Goal: Task Accomplishment & Management: Use online tool/utility

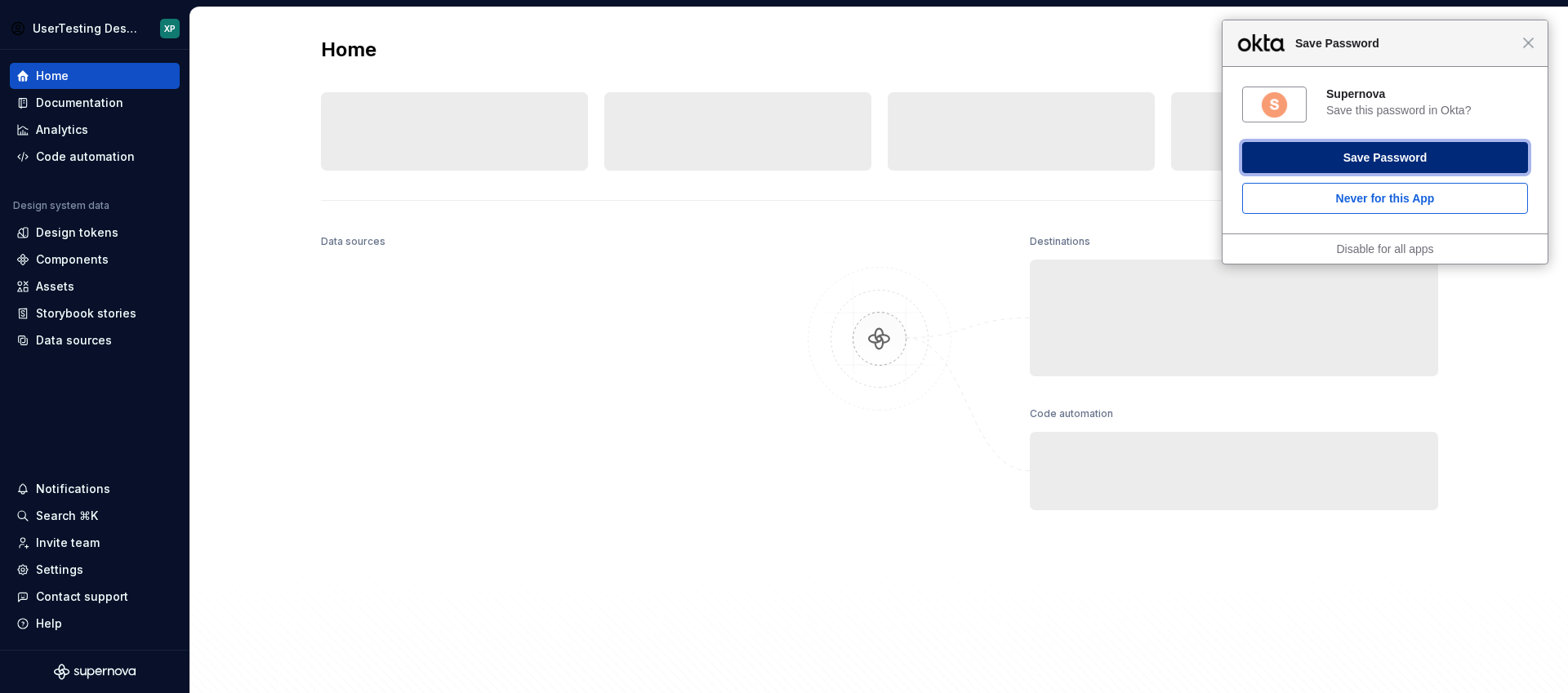
click at [1402, 159] on button "Save Password" at bounding box center [1384, 157] width 286 height 31
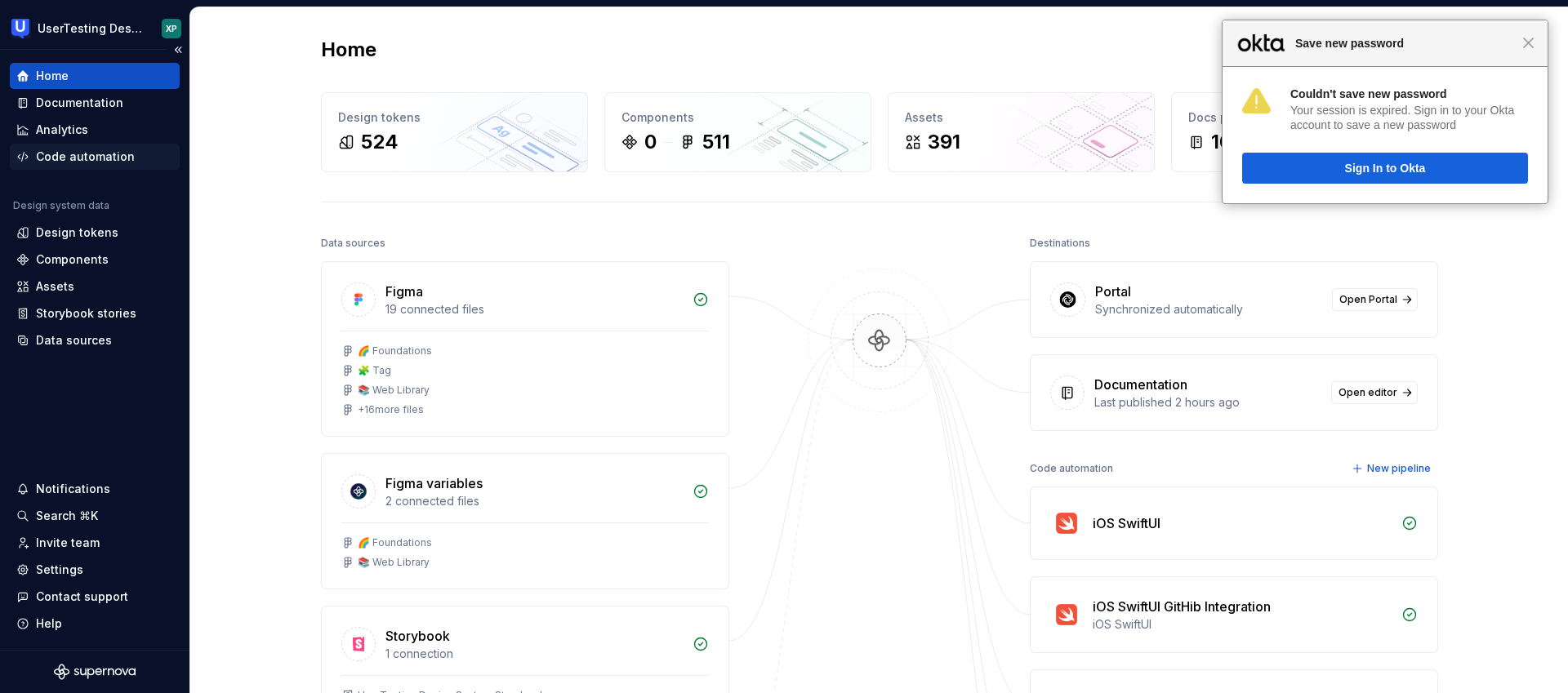
click at [83, 161] on div "Code automation" at bounding box center [84, 156] width 98 height 16
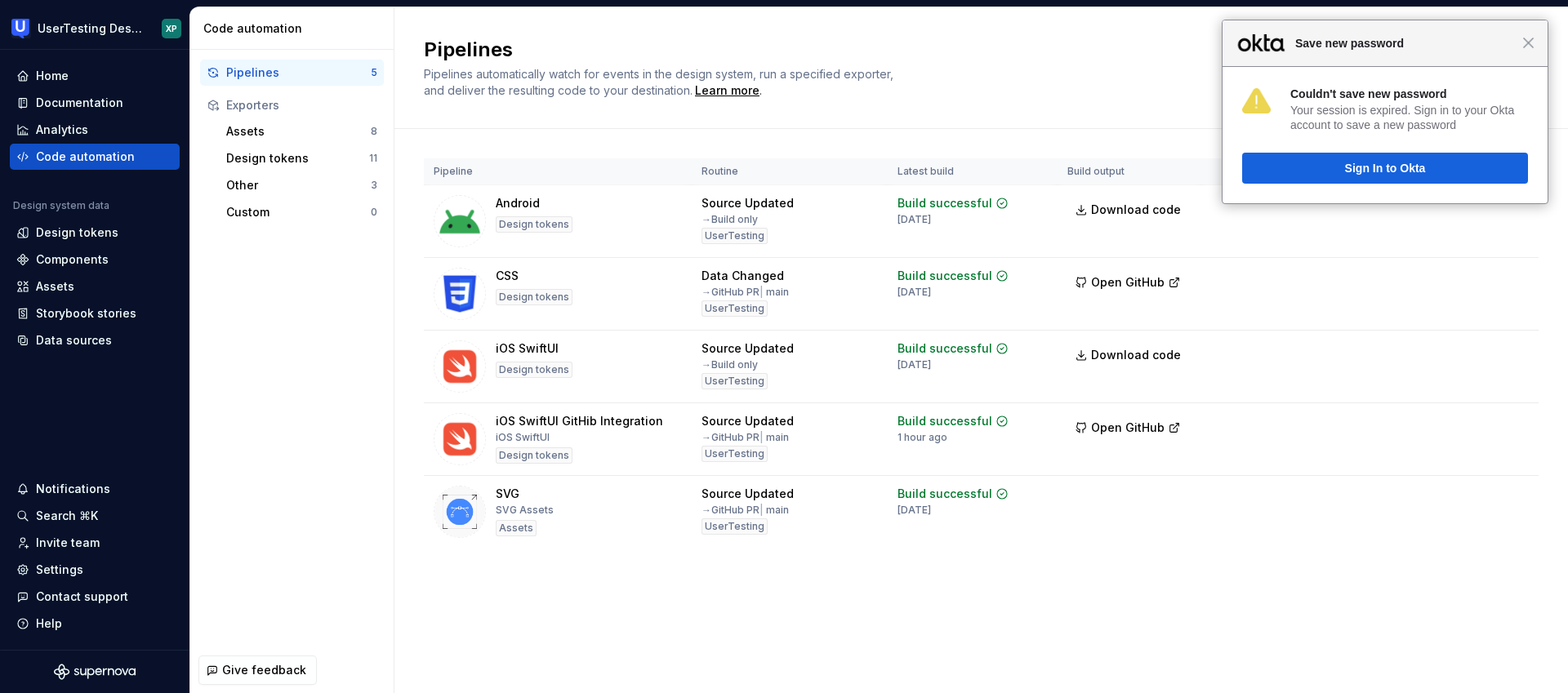
drag, startPoint x: 1530, startPoint y: 49, endPoint x: 1379, endPoint y: 62, distance: 151.6
click at [1524, 49] on div "Close Save new password" at bounding box center [1384, 44] width 325 height 47
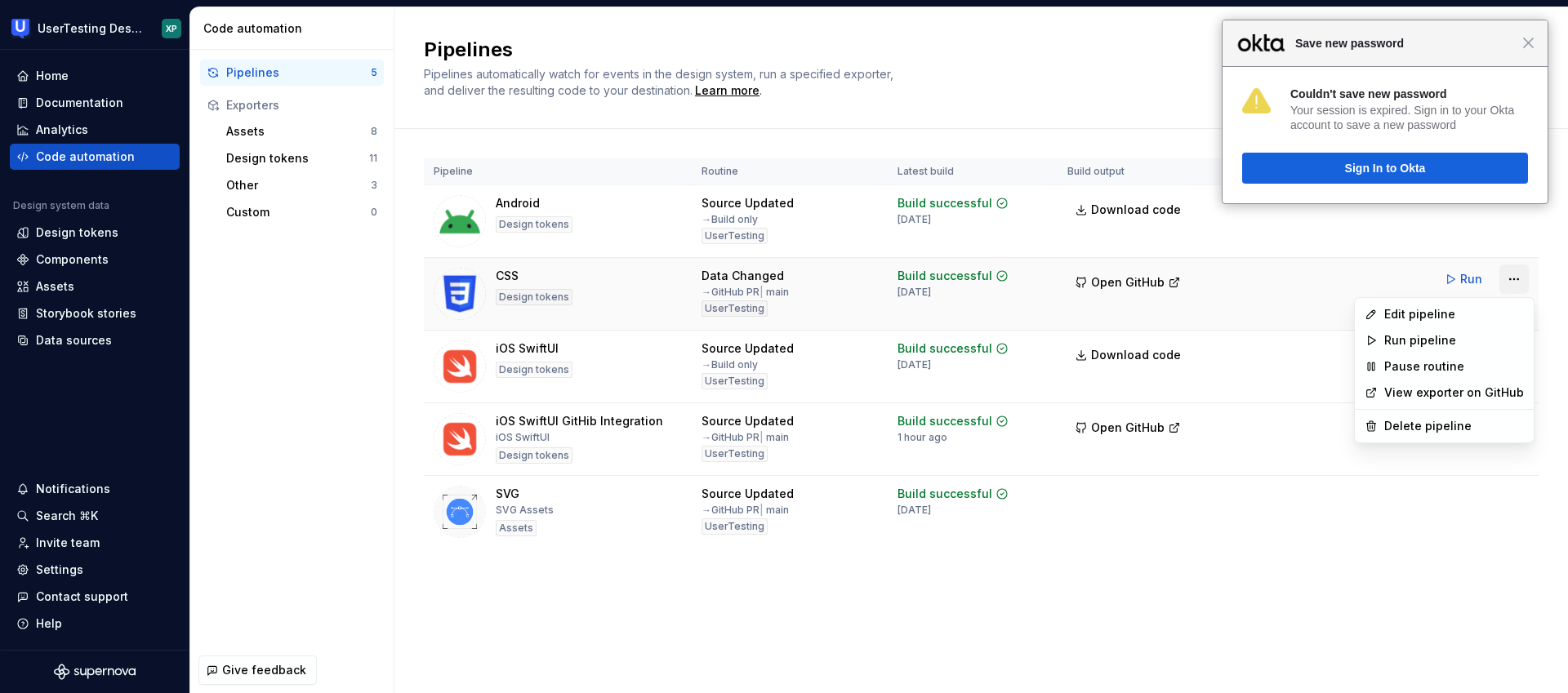
click at [1517, 276] on html "Close Save new password Couldn't save new password Your session is expired. Sig…" at bounding box center [784, 346] width 1568 height 693
click at [1420, 315] on div "Edit pipeline" at bounding box center [1454, 313] width 140 height 16
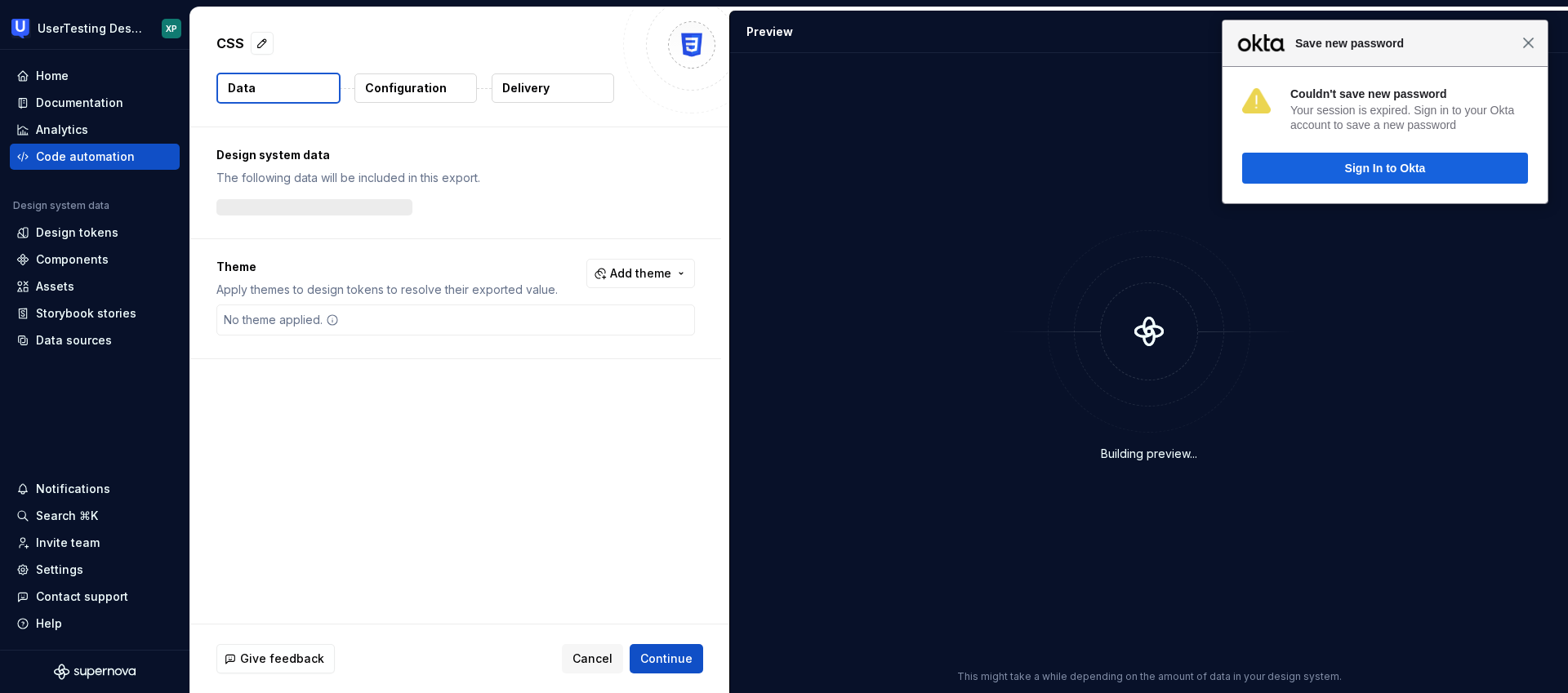
click at [1529, 47] on span "Close" at bounding box center [1528, 42] width 12 height 12
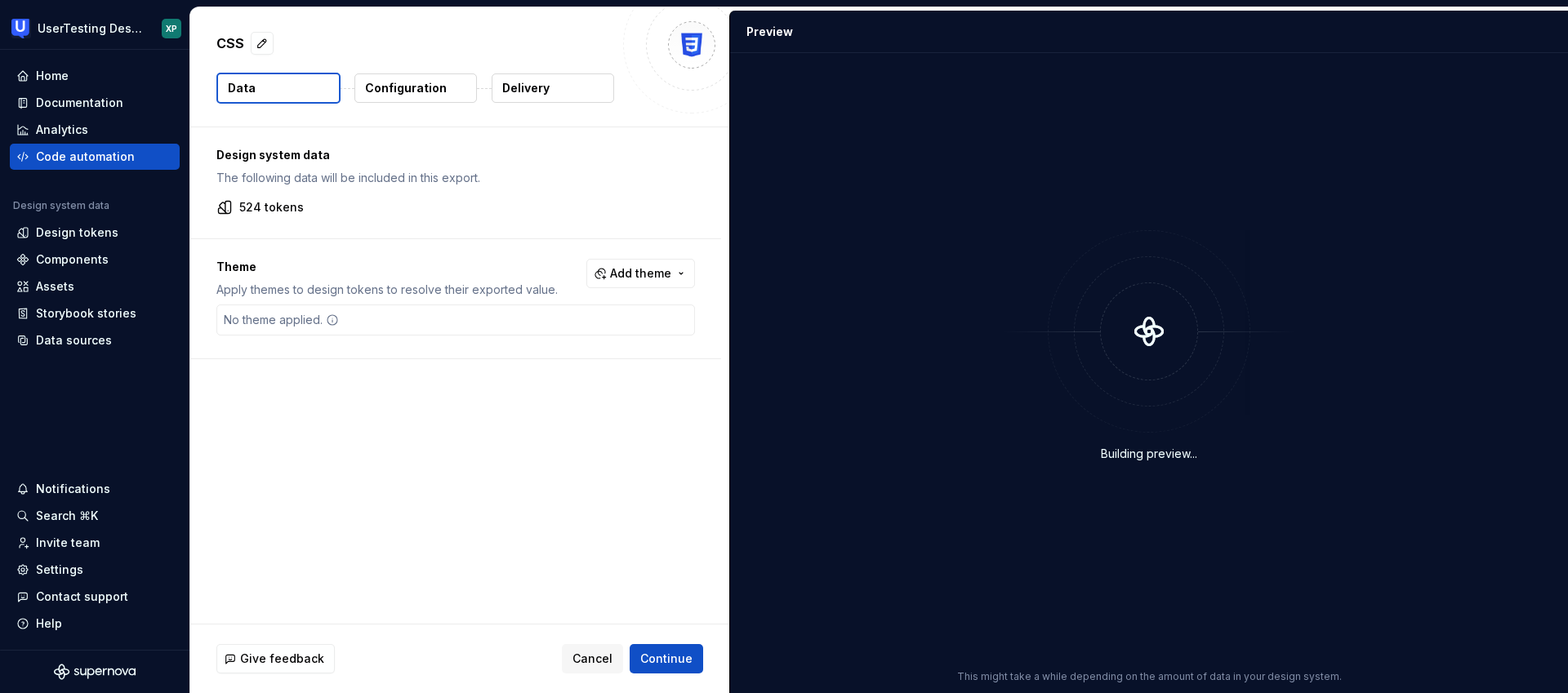
click at [409, 88] on p "Configuration" at bounding box center [405, 87] width 82 height 16
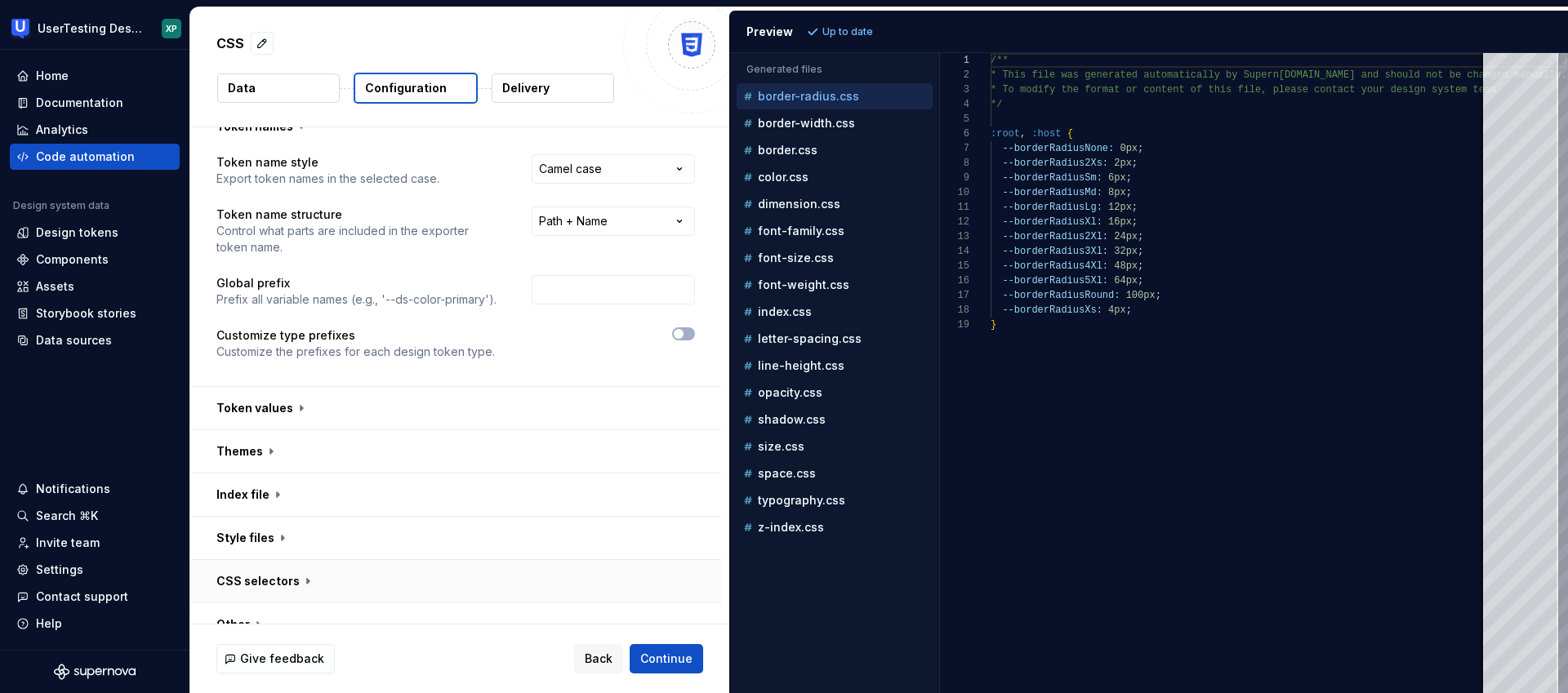
scroll to position [88, 0]
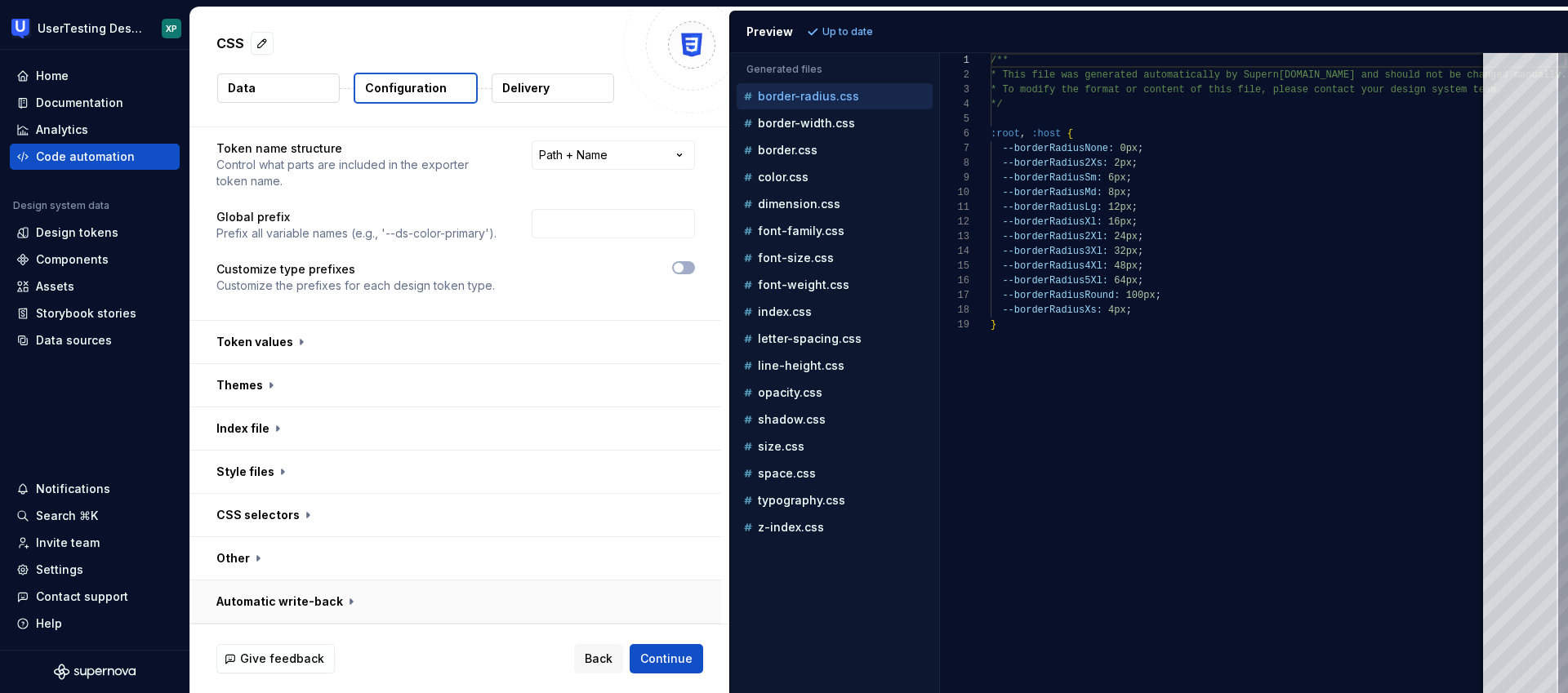
click at [279, 599] on button "button" at bounding box center [456, 601] width 531 height 42
click at [253, 555] on button "button" at bounding box center [456, 558] width 531 height 42
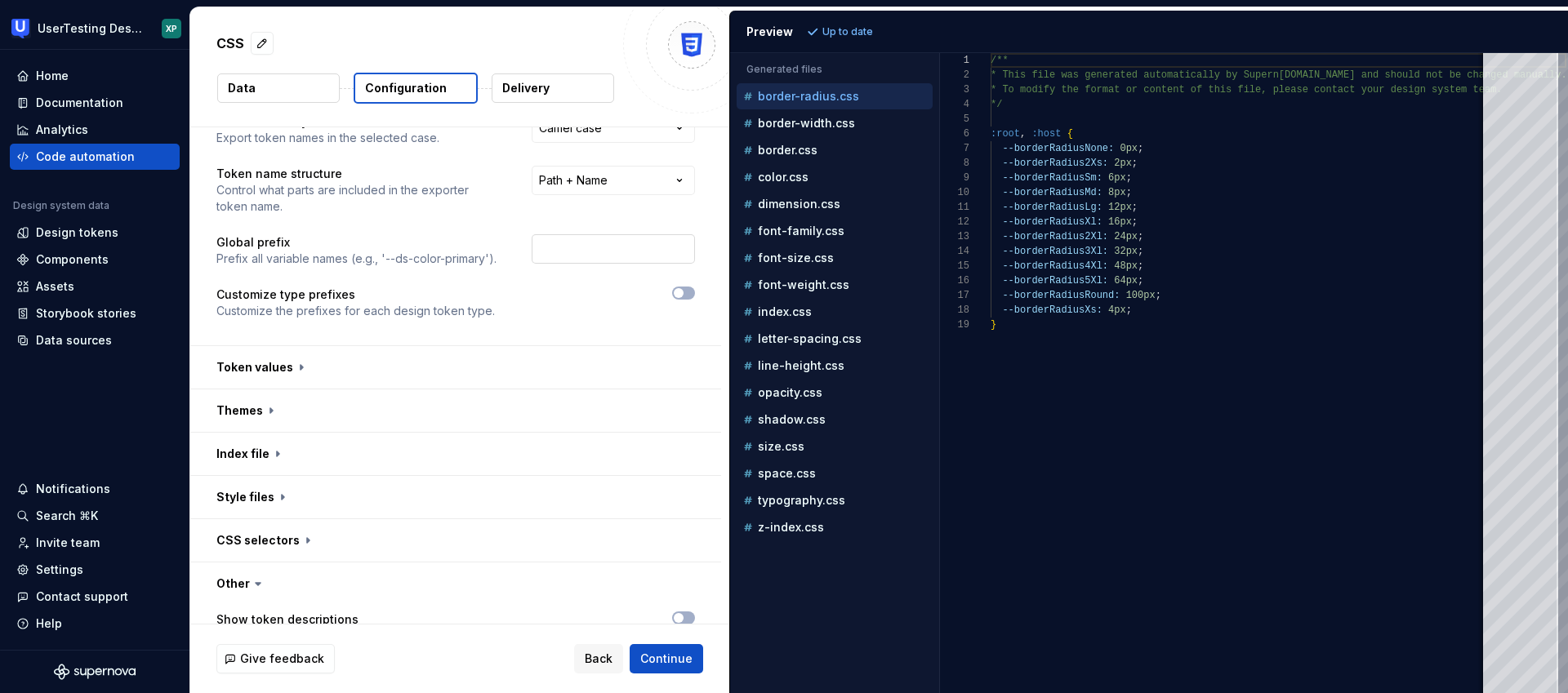
scroll to position [0, 0]
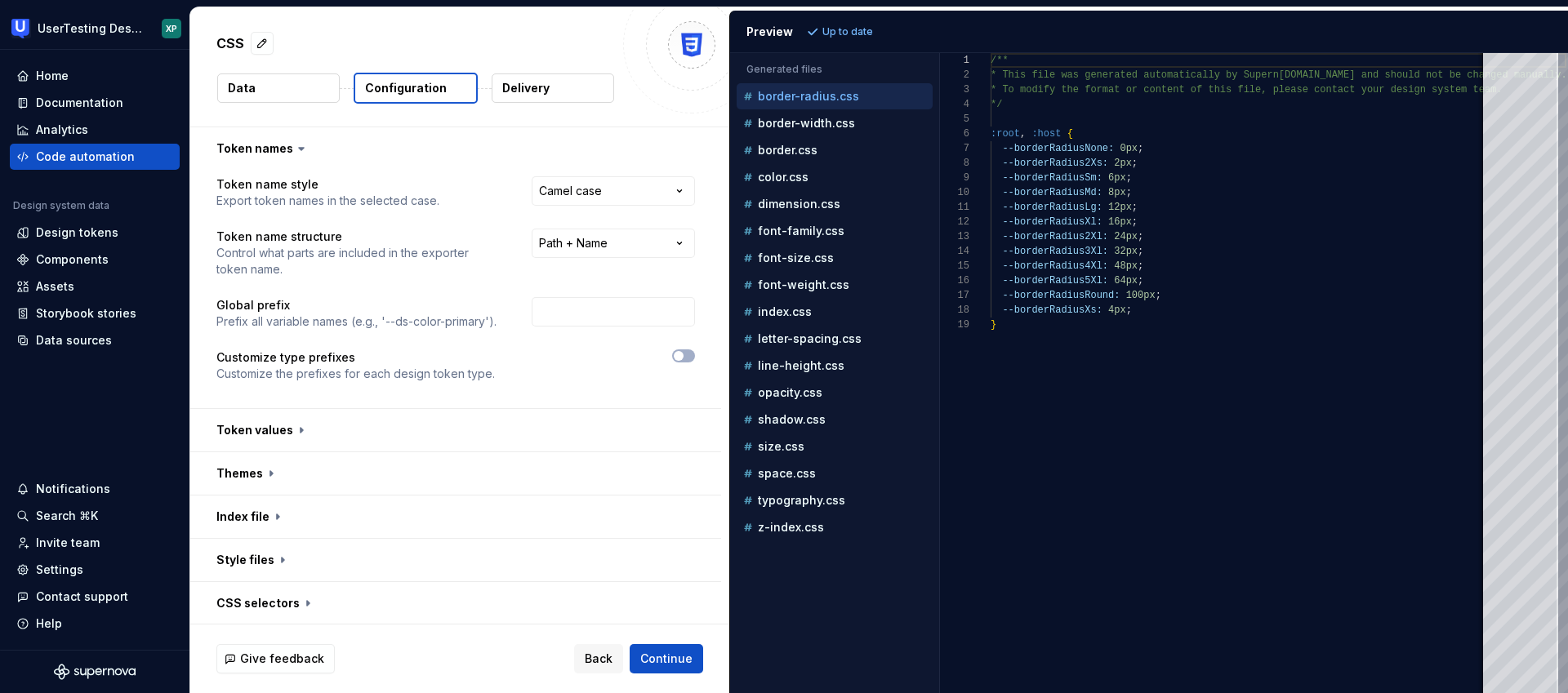
click at [543, 92] on p "Delivery" at bounding box center [525, 87] width 47 height 16
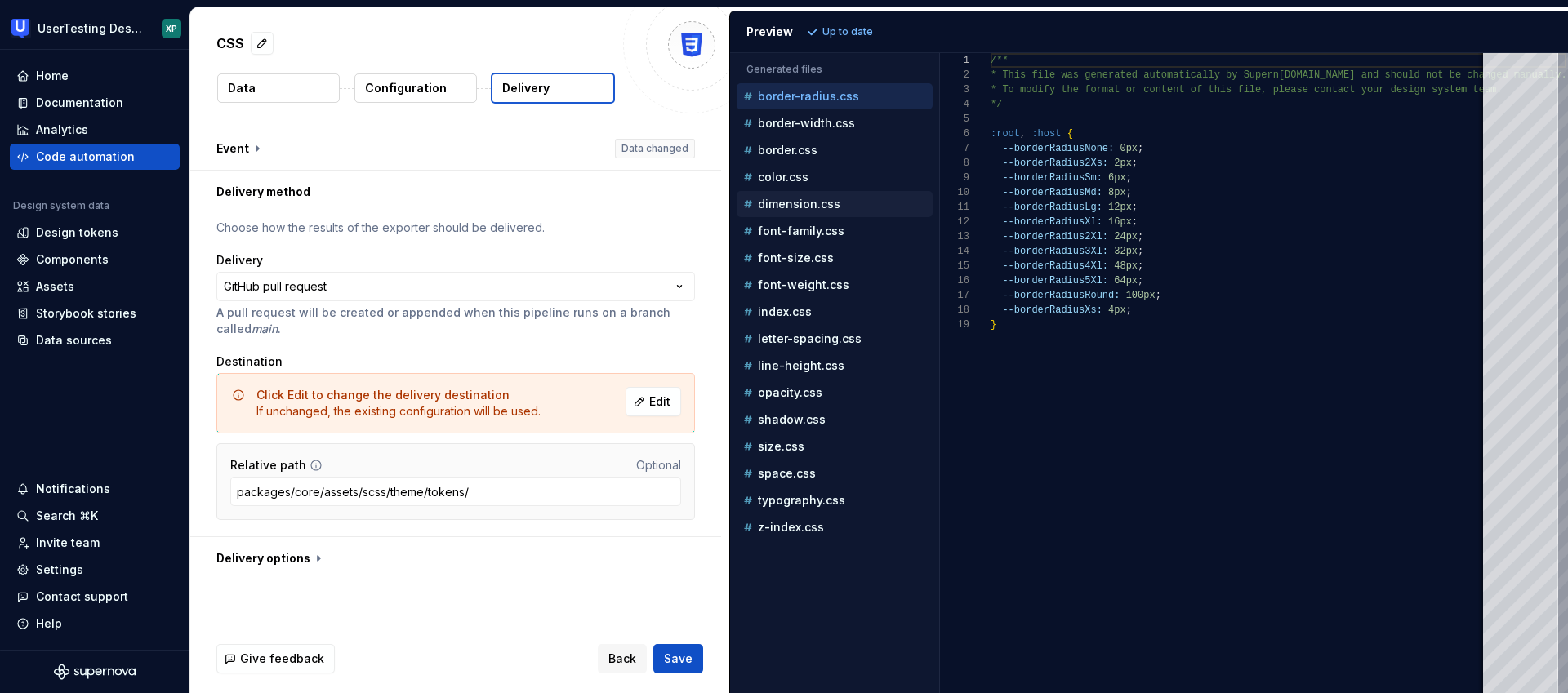
click at [801, 208] on p "dimension.css" at bounding box center [799, 204] width 83 height 13
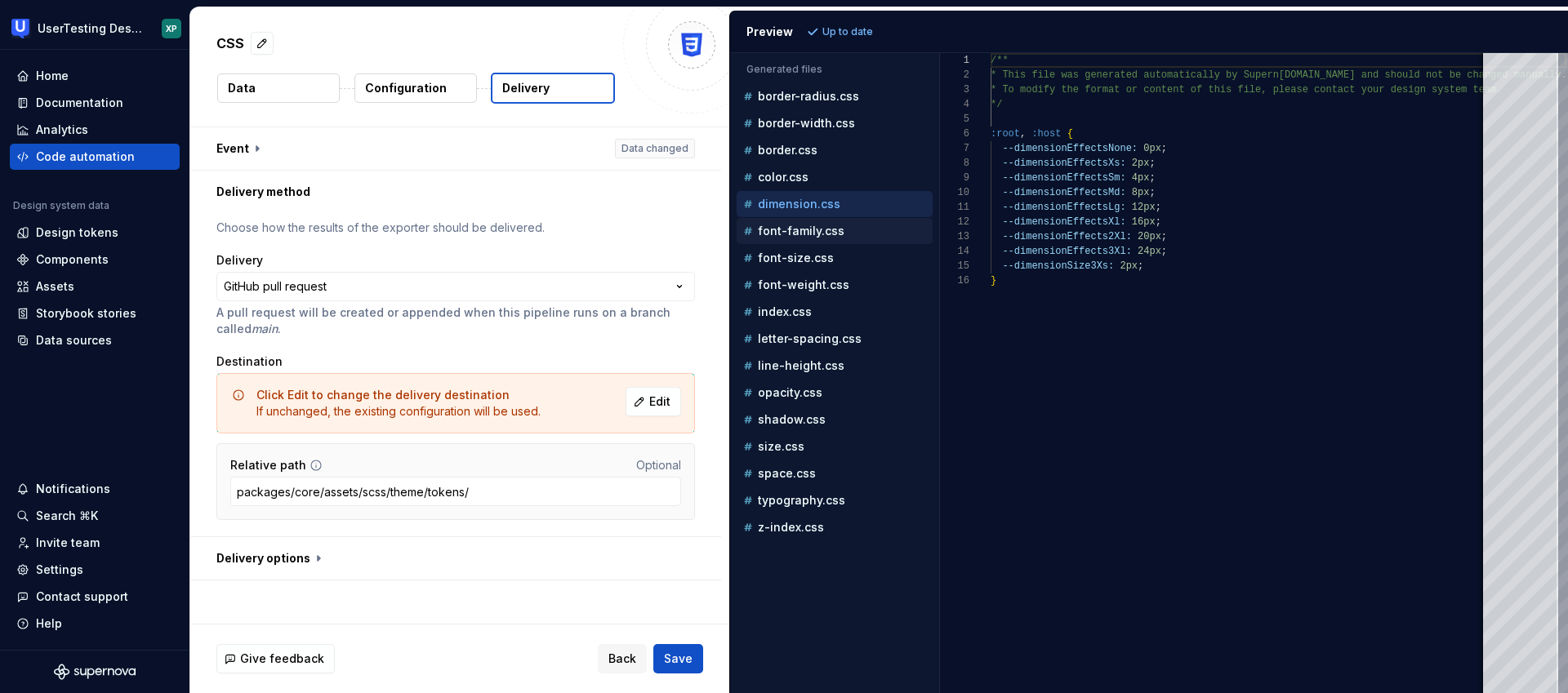
click at [797, 234] on p "font-family.css" at bounding box center [801, 231] width 86 height 13
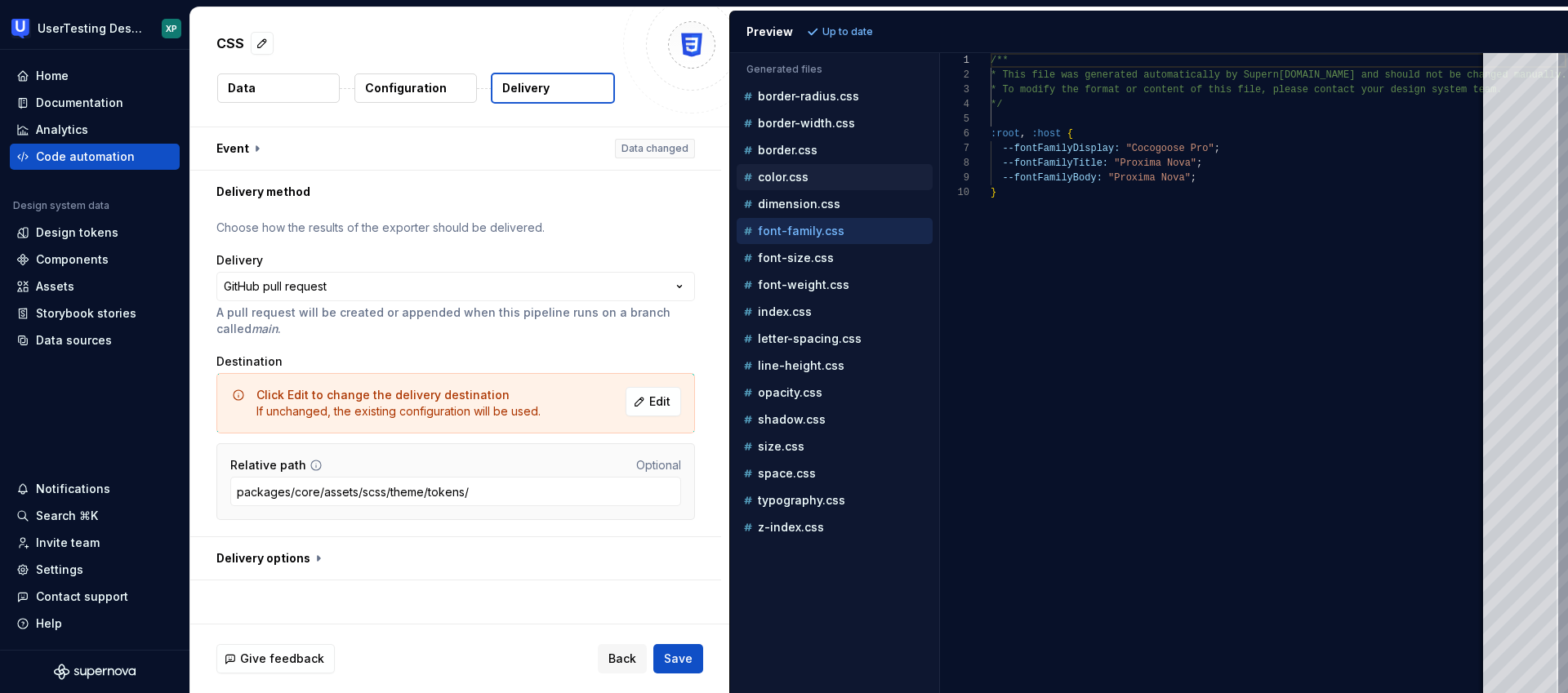
click at [784, 183] on p "color.css" at bounding box center [783, 177] width 51 height 13
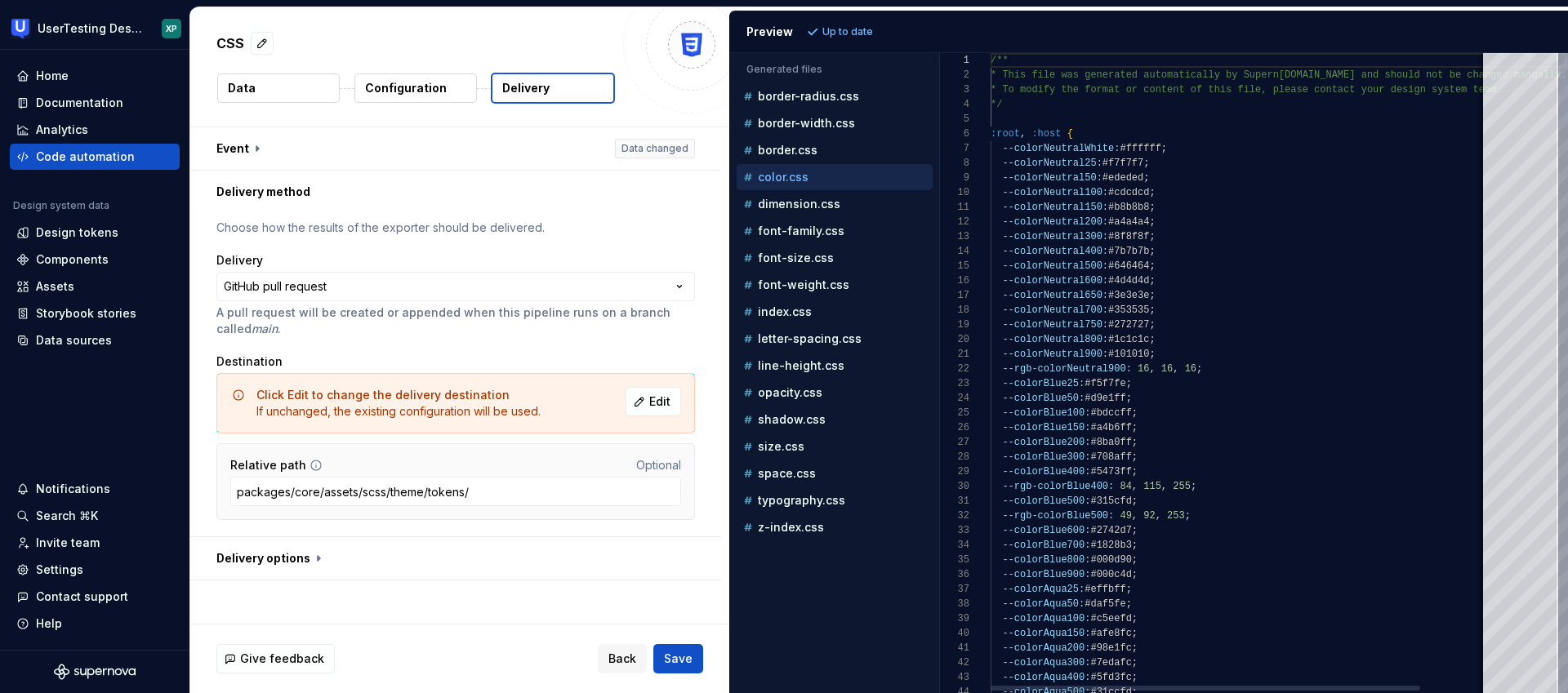
scroll to position [147, 0]
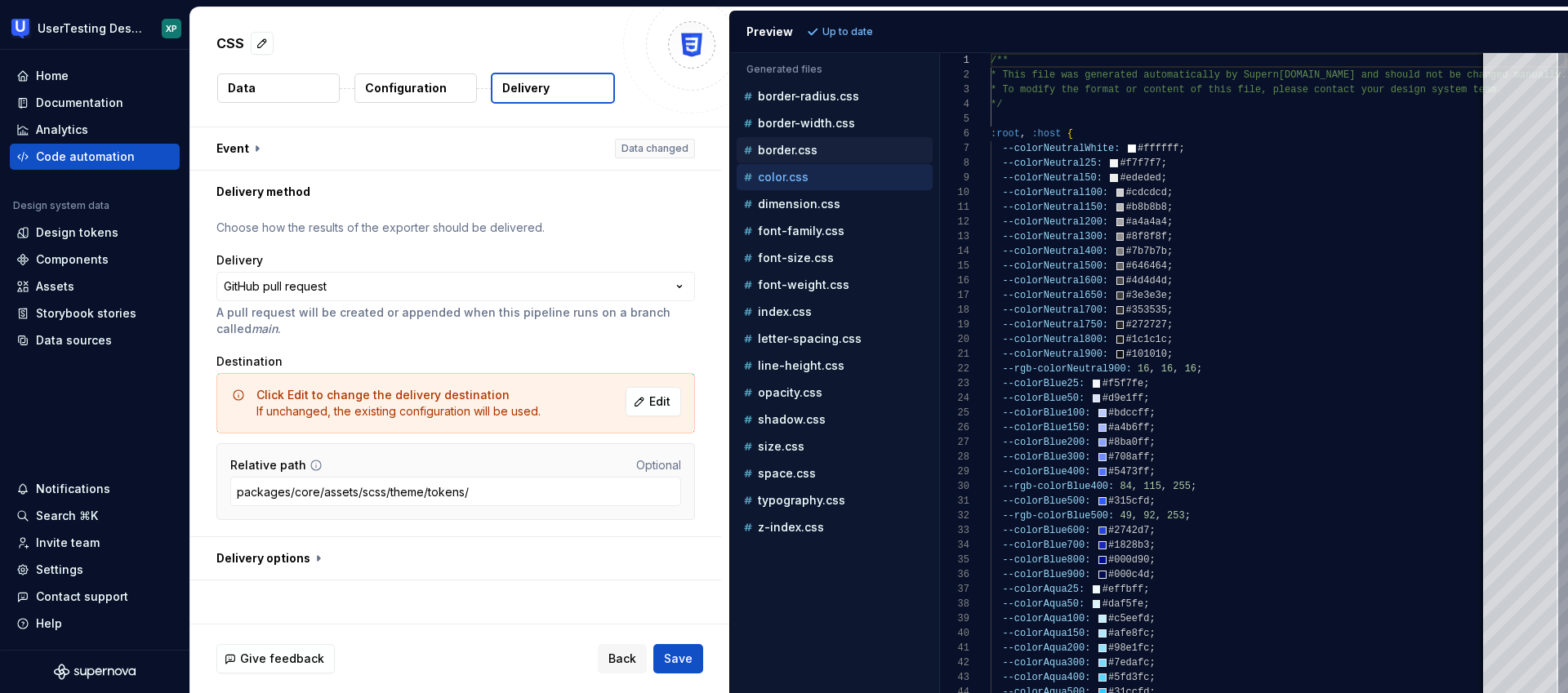
click at [781, 157] on div "border.css" at bounding box center [836, 149] width 192 height 16
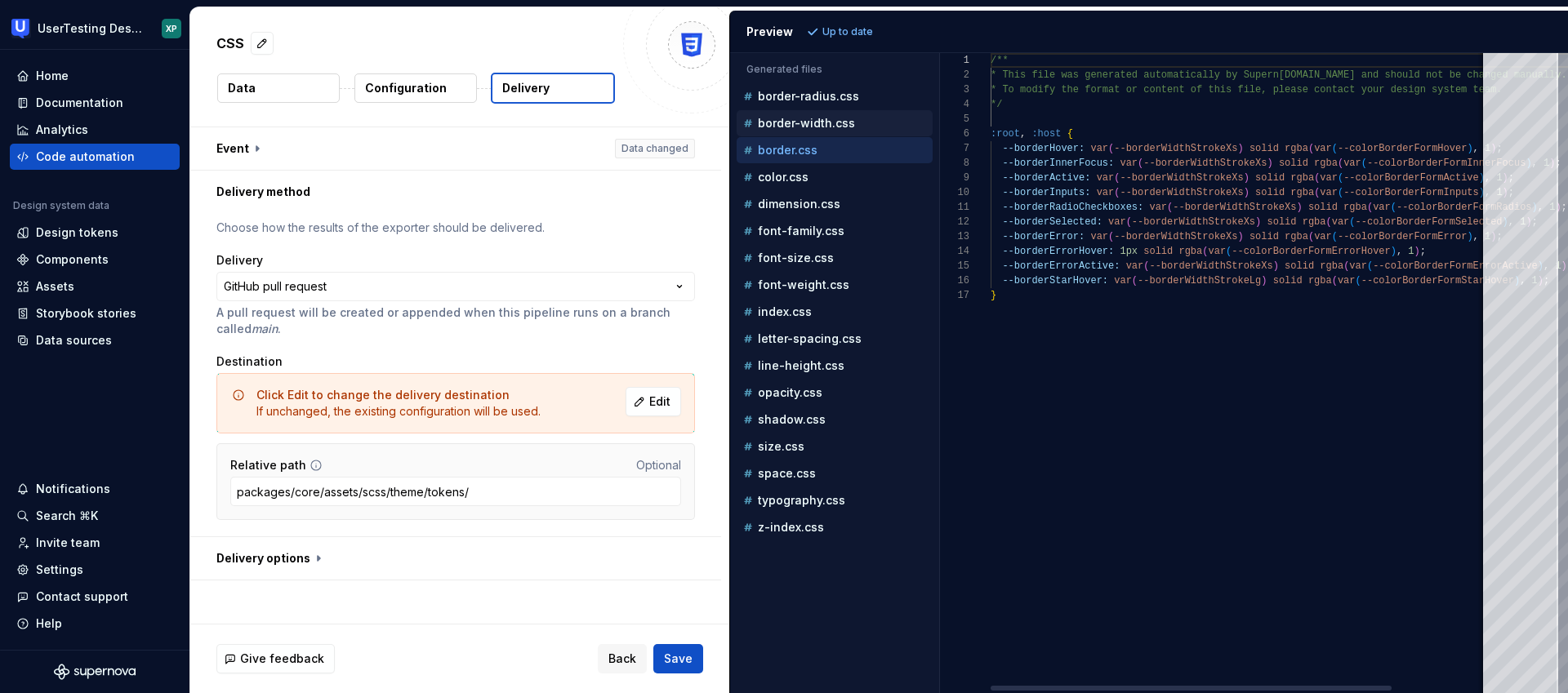
click at [783, 129] on div "border-width.css" at bounding box center [836, 123] width 192 height 16
type textarea "**********"
